Goal: Information Seeking & Learning: Understand process/instructions

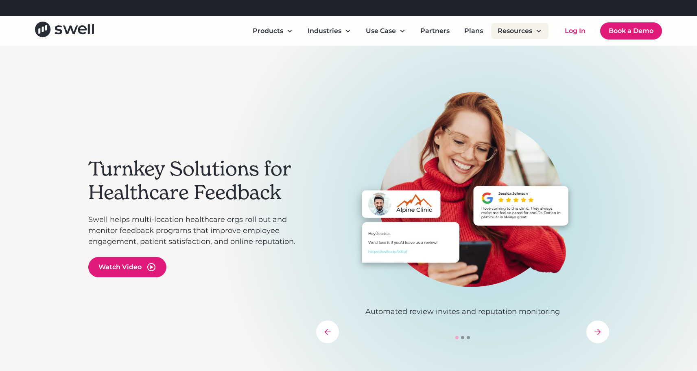
click at [521, 31] on div "Resources" at bounding box center [515, 31] width 35 height 10
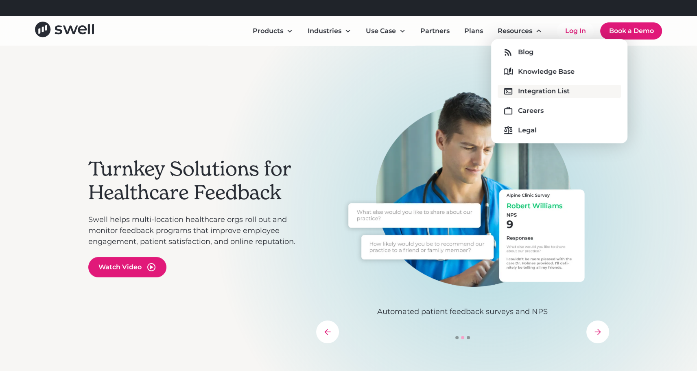
click at [529, 94] on div "Integration List" at bounding box center [544, 91] width 52 height 10
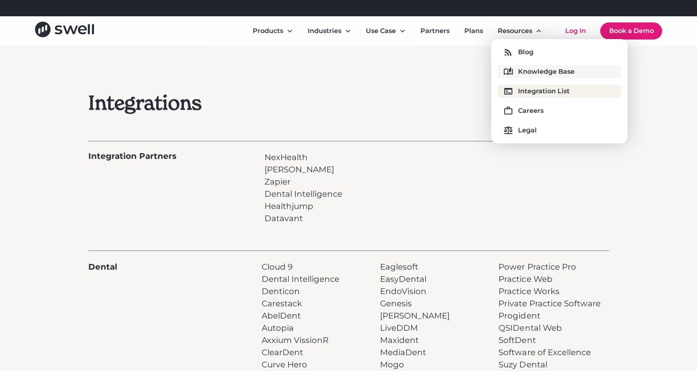
click at [534, 70] on div "Knowledge Base" at bounding box center [546, 72] width 57 height 10
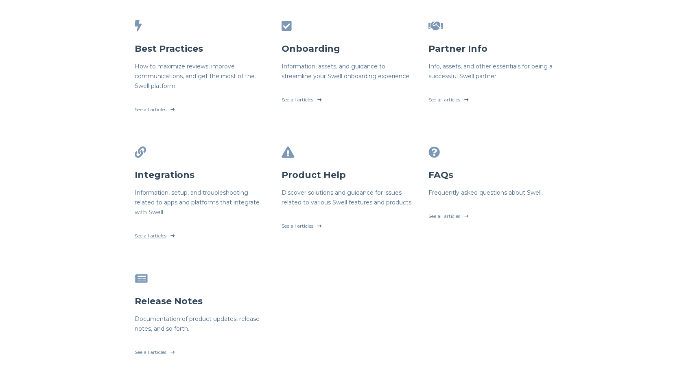
click at [144, 236] on link "See all articles" at bounding box center [202, 233] width 134 height 20
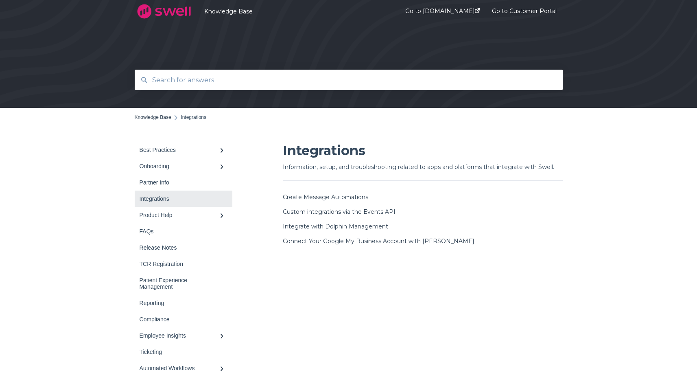
click at [164, 194] on link "Integrations" at bounding box center [184, 198] width 98 height 16
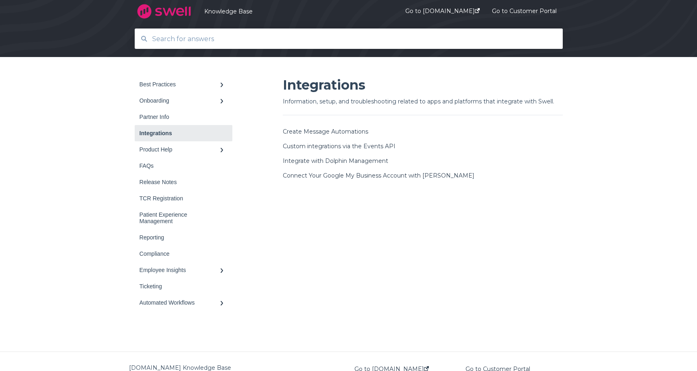
scroll to position [81, 0]
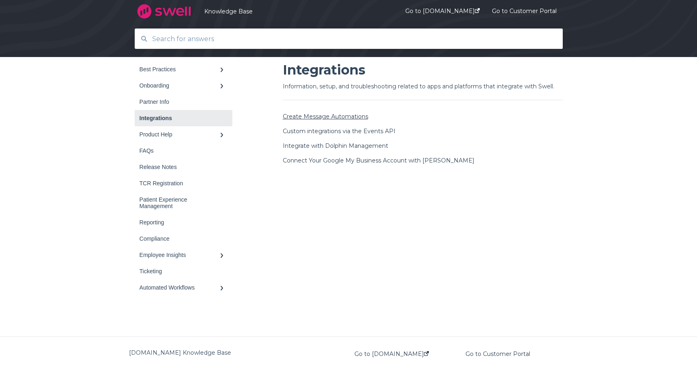
click at [307, 116] on link "Create Message Automations" at bounding box center [325, 116] width 85 height 7
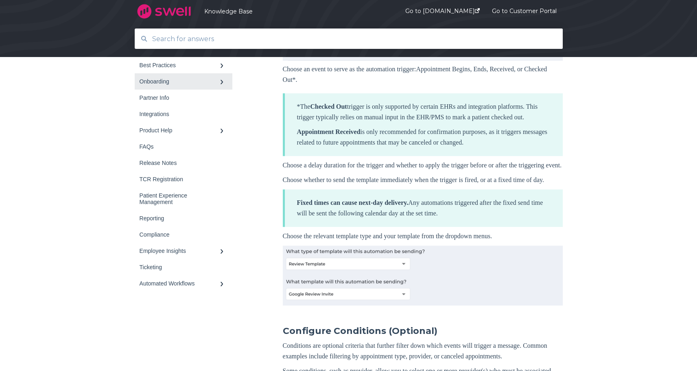
scroll to position [570, 0]
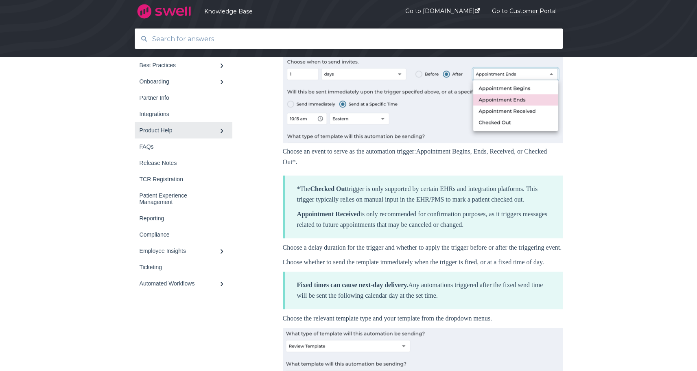
click at [159, 131] on div "Product Help" at bounding box center [180, 130] width 80 height 7
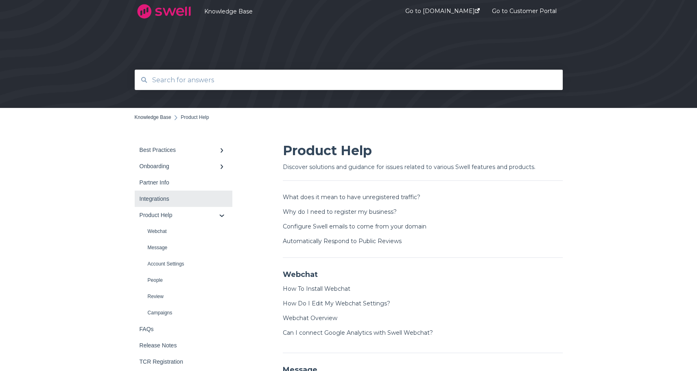
click at [153, 199] on div "Integrations" at bounding box center [180, 198] width 80 height 7
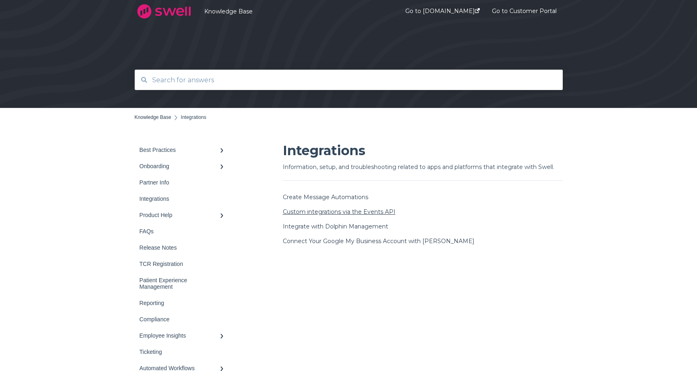
click at [311, 211] on link "Custom integrations via the Events API" at bounding box center [339, 211] width 113 height 7
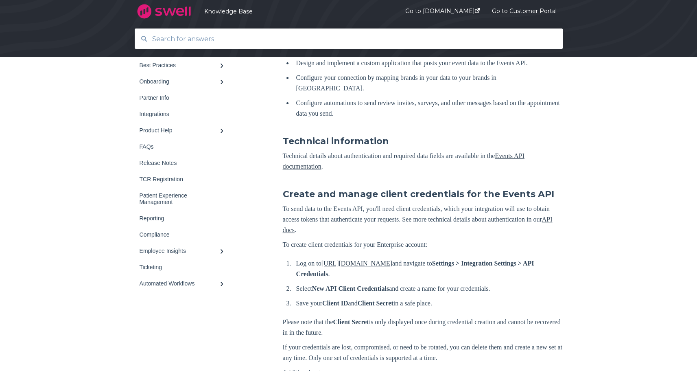
scroll to position [285, 0]
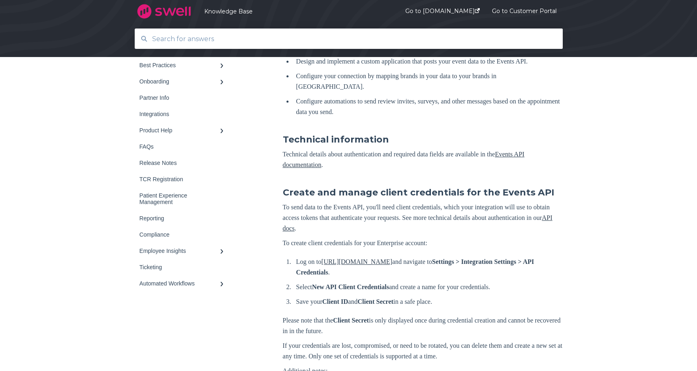
click at [362, 227] on link "API docs" at bounding box center [418, 223] width 270 height 18
